Goal: Information Seeking & Learning: Learn about a topic

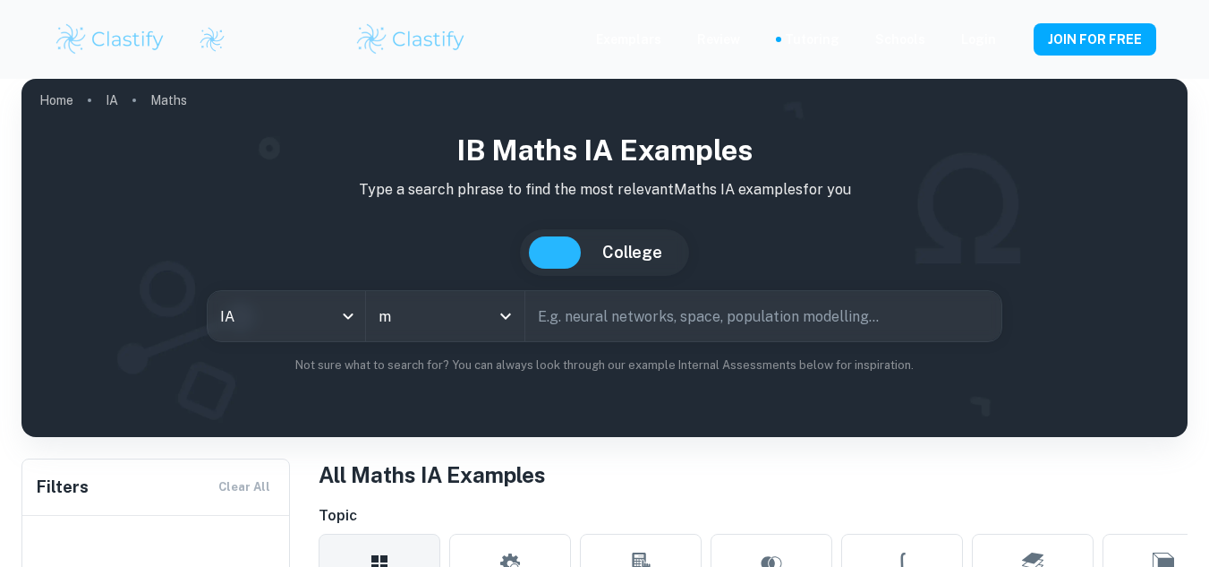
click at [353, 318] on div "IA" at bounding box center [287, 316] width 158 height 50
type input "Maths"
click at [342, 318] on body "We value your privacy We use cookies to enhance your browsing experience, serve…" at bounding box center [604, 347] width 1209 height 567
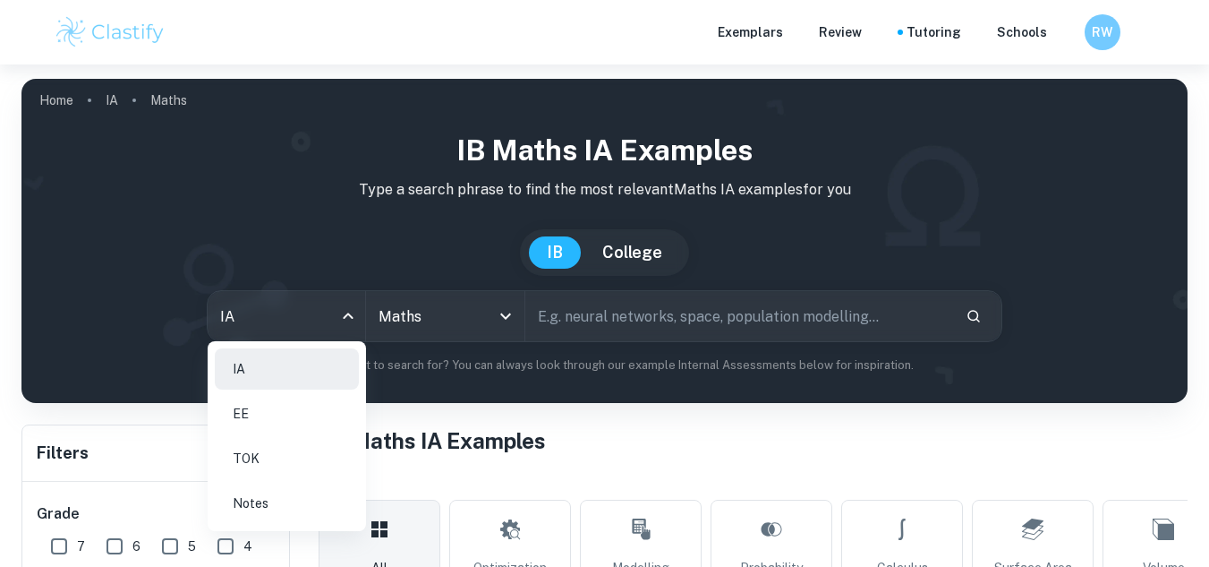
click at [295, 506] on div "IA EE TOK Notes" at bounding box center [604, 283] width 1209 height 567
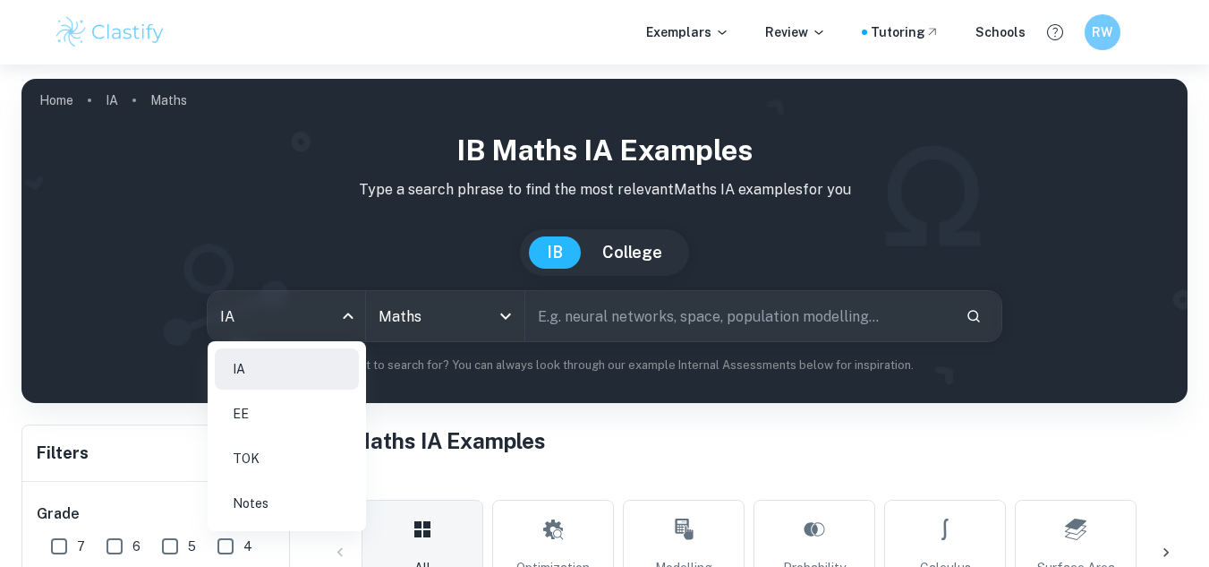
click at [248, 503] on li "Notes" at bounding box center [287, 502] width 144 height 41
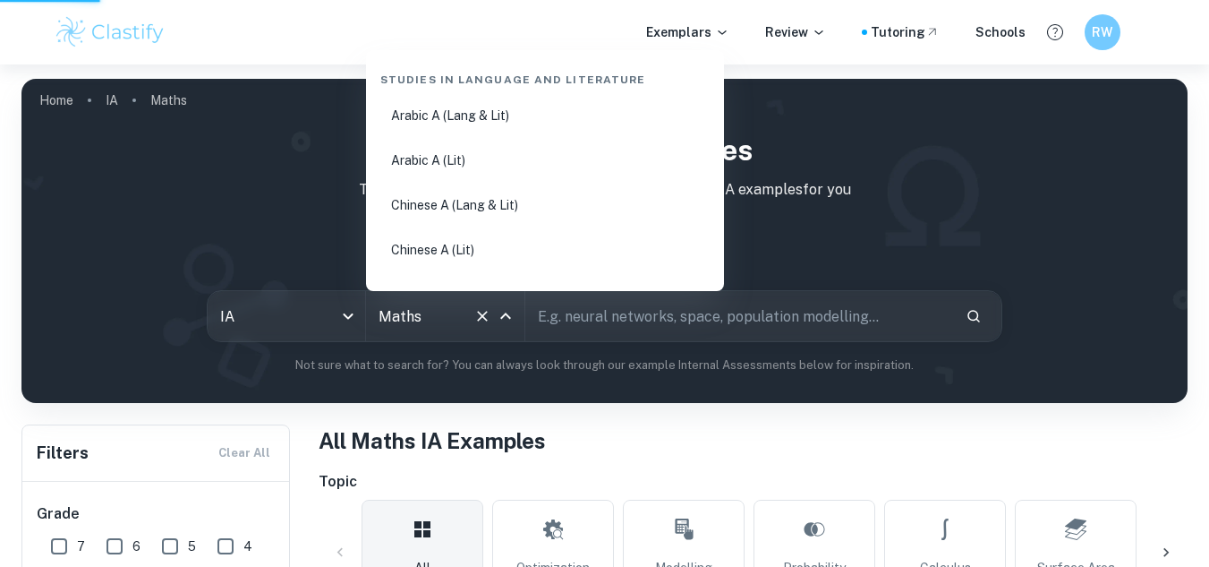
scroll to position [2942, 0]
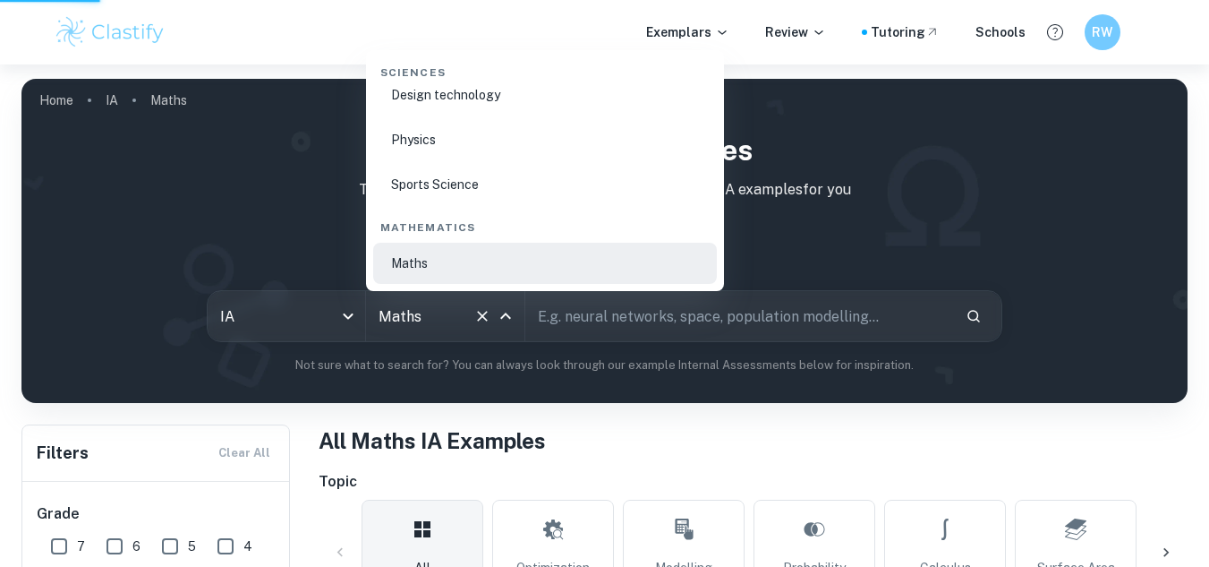
click at [431, 324] on input "Maths" at bounding box center [420, 316] width 92 height 34
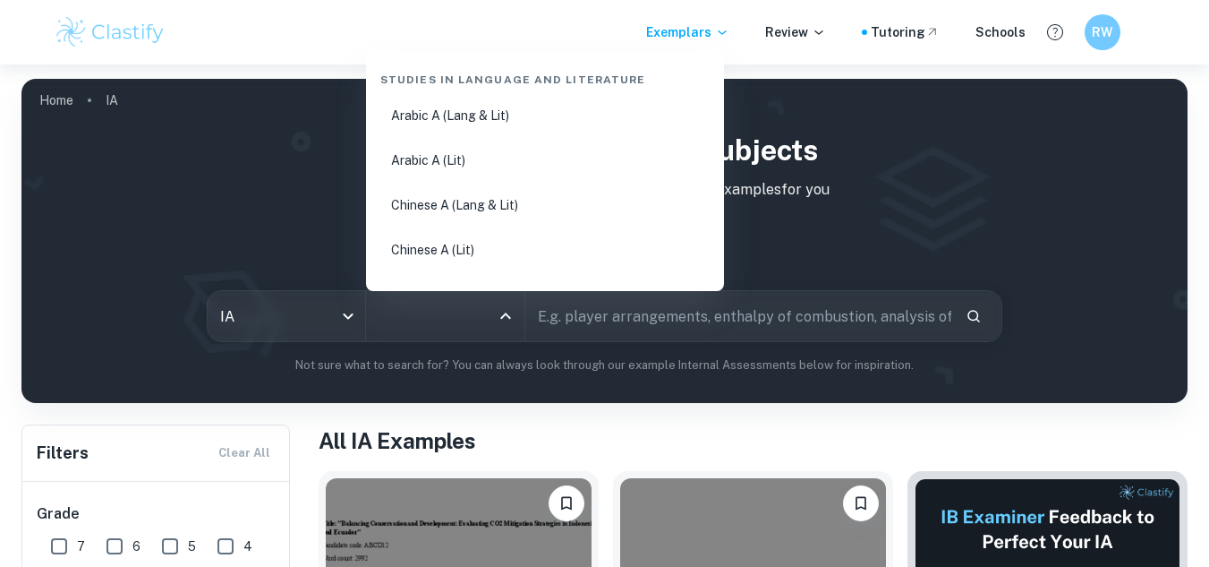
click at [418, 320] on input "All Subjects" at bounding box center [431, 316] width 115 height 34
type input "Engl"
click at [292, 310] on body "We value your privacy We use cookies to enhance your browsing experience, serve…" at bounding box center [604, 347] width 1209 height 567
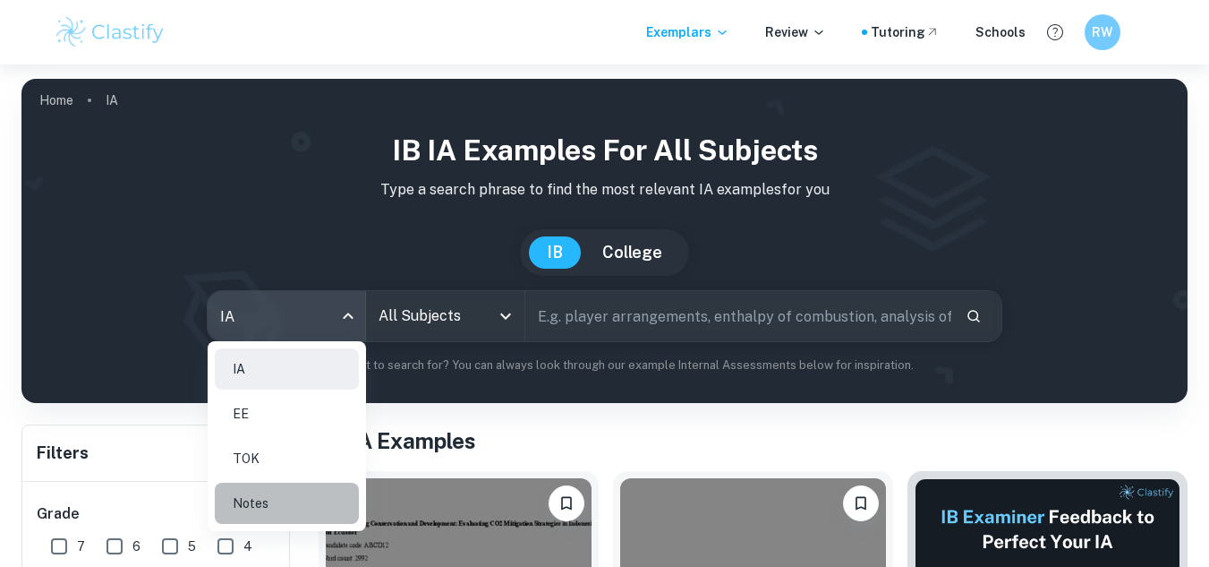
click at [254, 505] on li "Notes" at bounding box center [287, 502] width 144 height 41
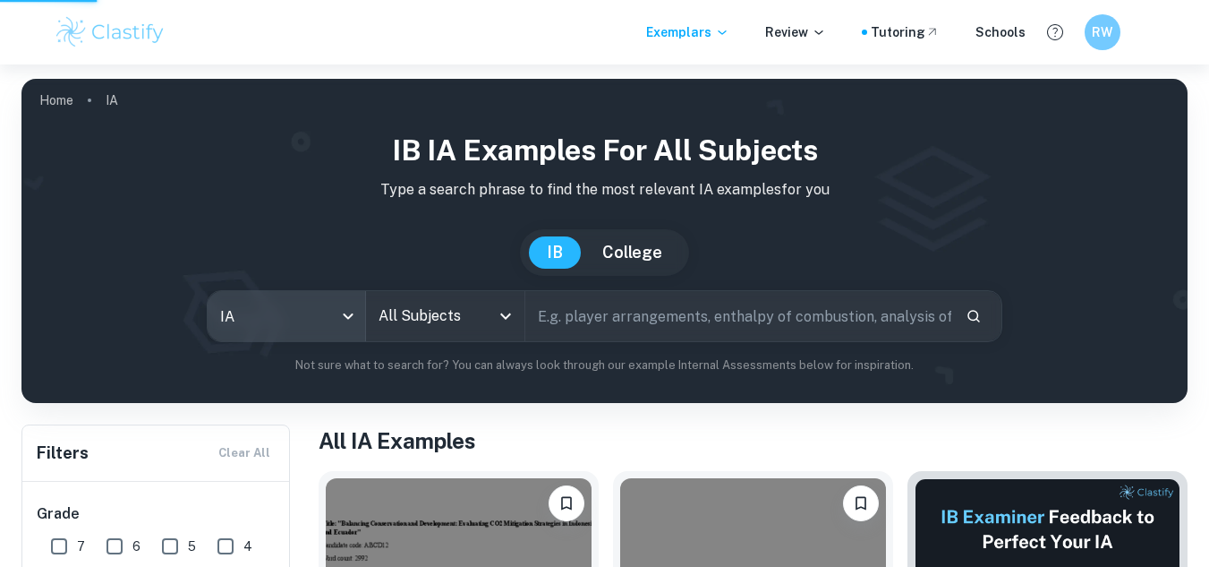
type input "notes"
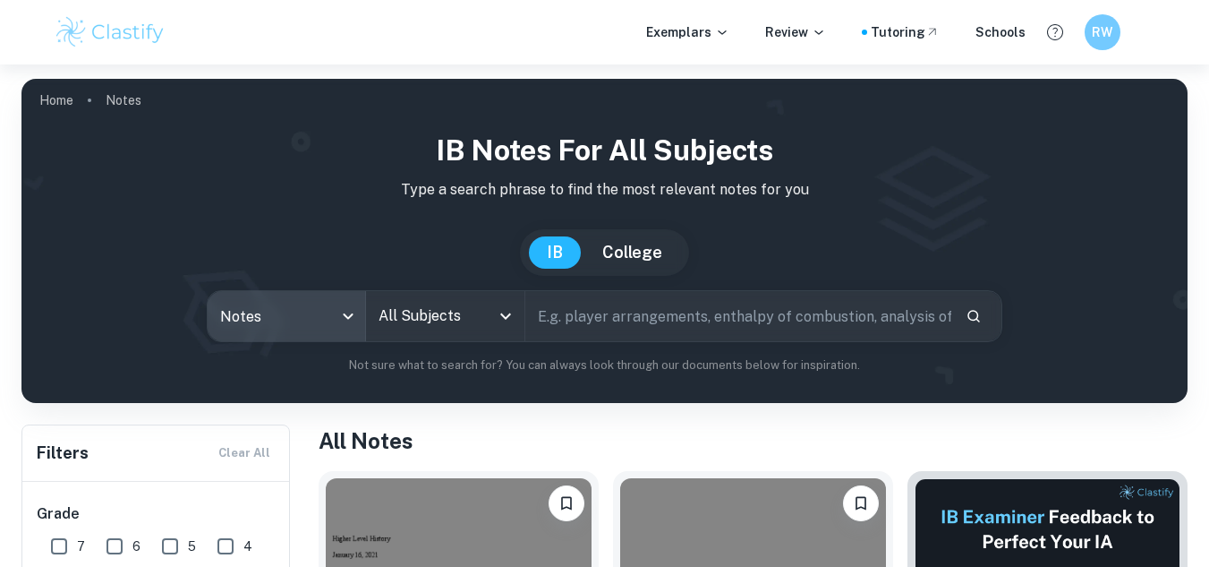
click at [450, 303] on input "All Subjects" at bounding box center [431, 316] width 115 height 34
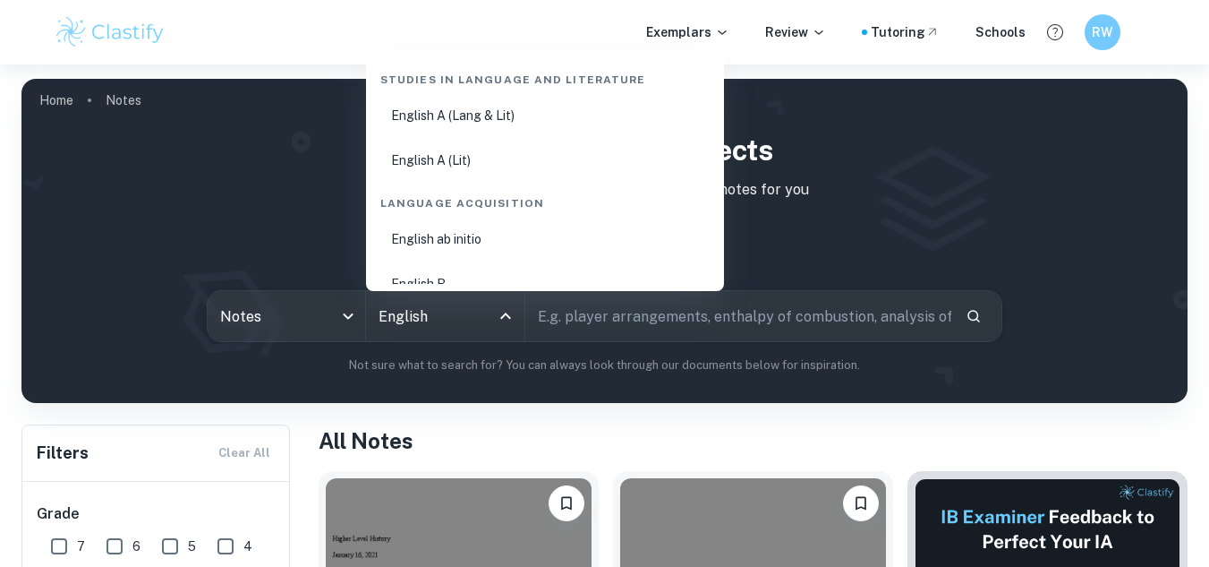
click at [504, 119] on li "English A (Lang & Lit)" at bounding box center [545, 115] width 344 height 41
type input "English A (Lang & Lit)"
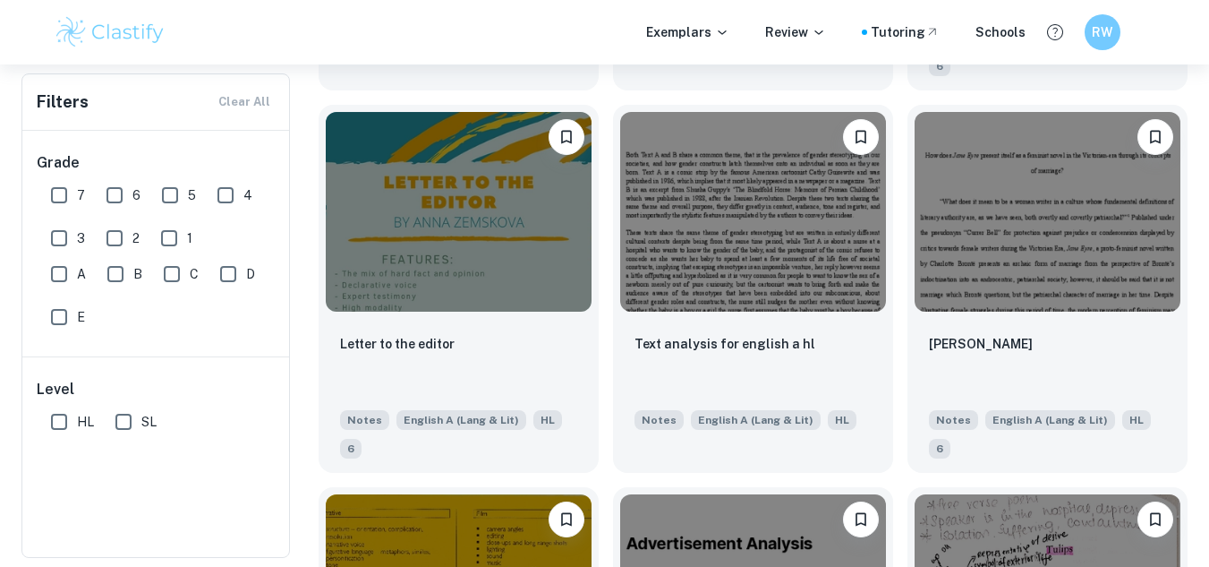
scroll to position [3014, 0]
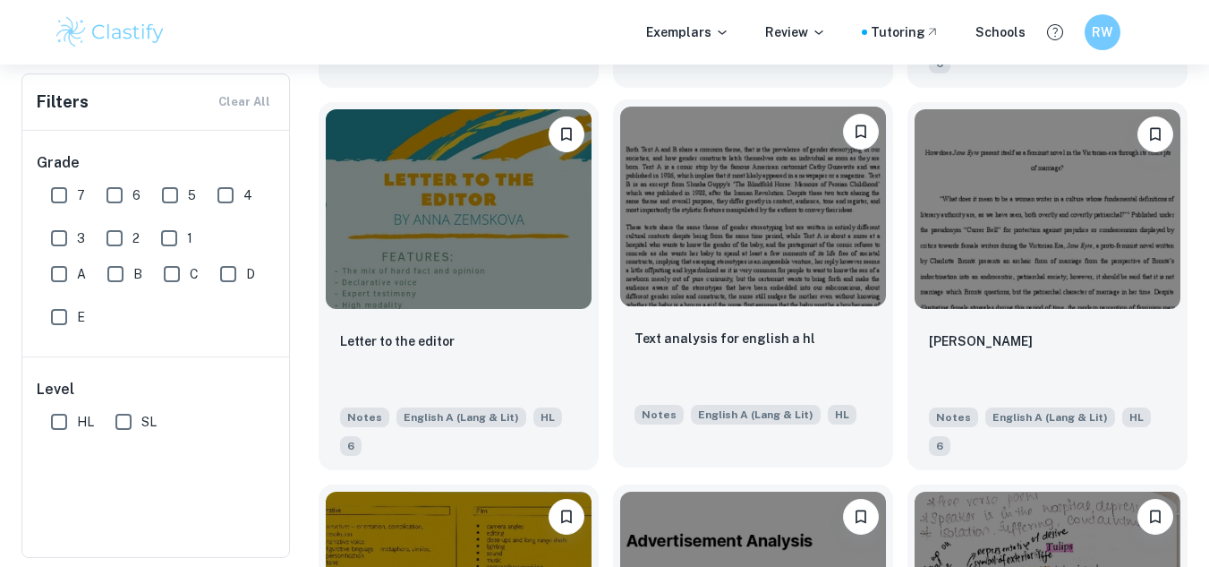
click at [743, 327] on div "Text analysis for english a hl Notes English A ([PERSON_NAME] & Lit) HL" at bounding box center [753, 375] width 280 height 125
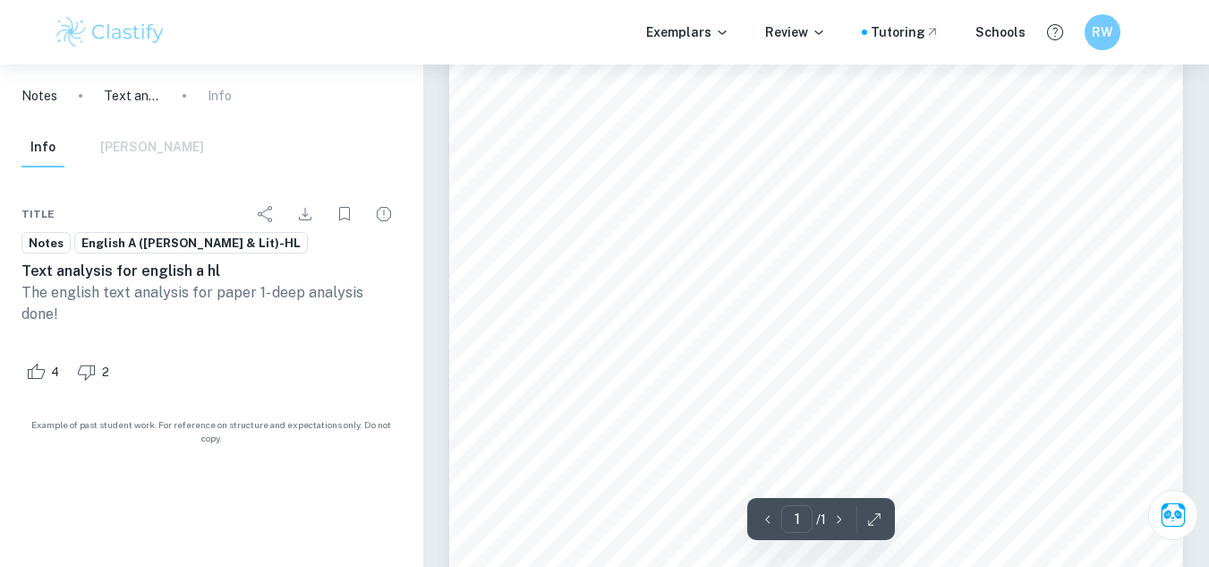
scroll to position [384, 0]
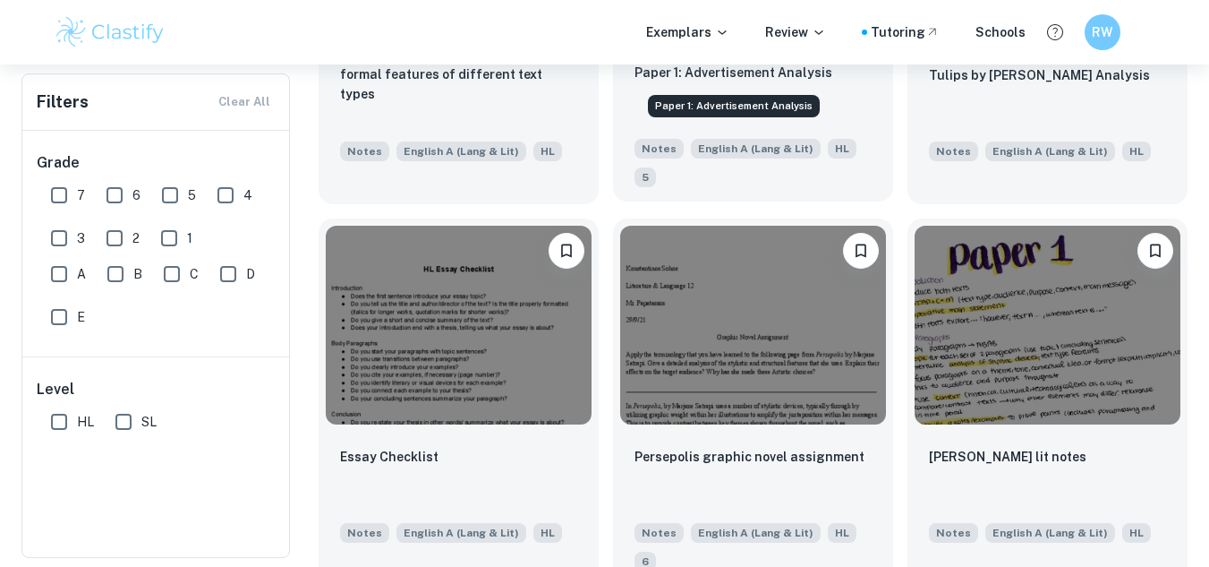
scroll to position [3676, 0]
